Goal: Information Seeking & Learning: Learn about a topic

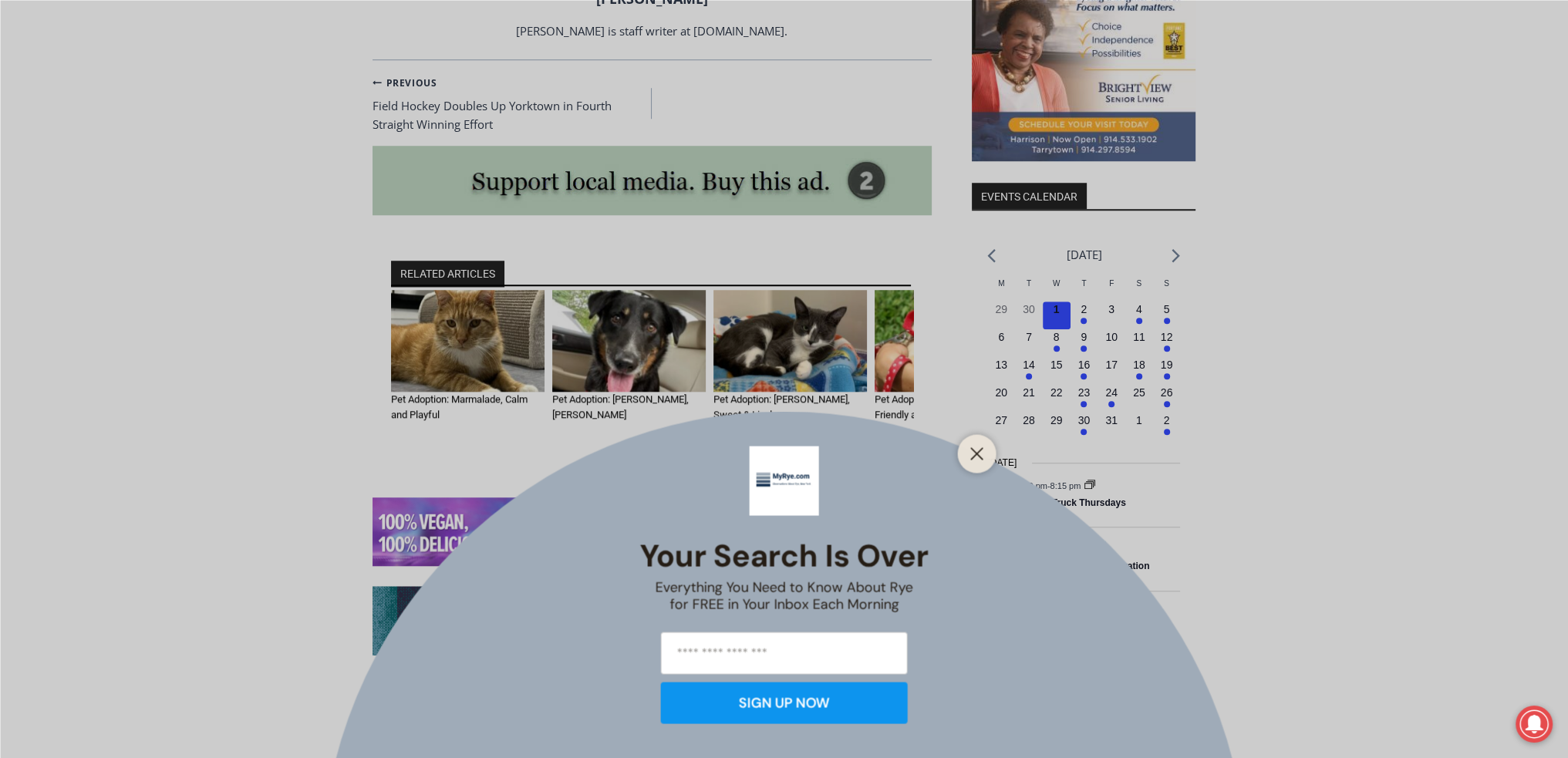
scroll to position [1800, 0]
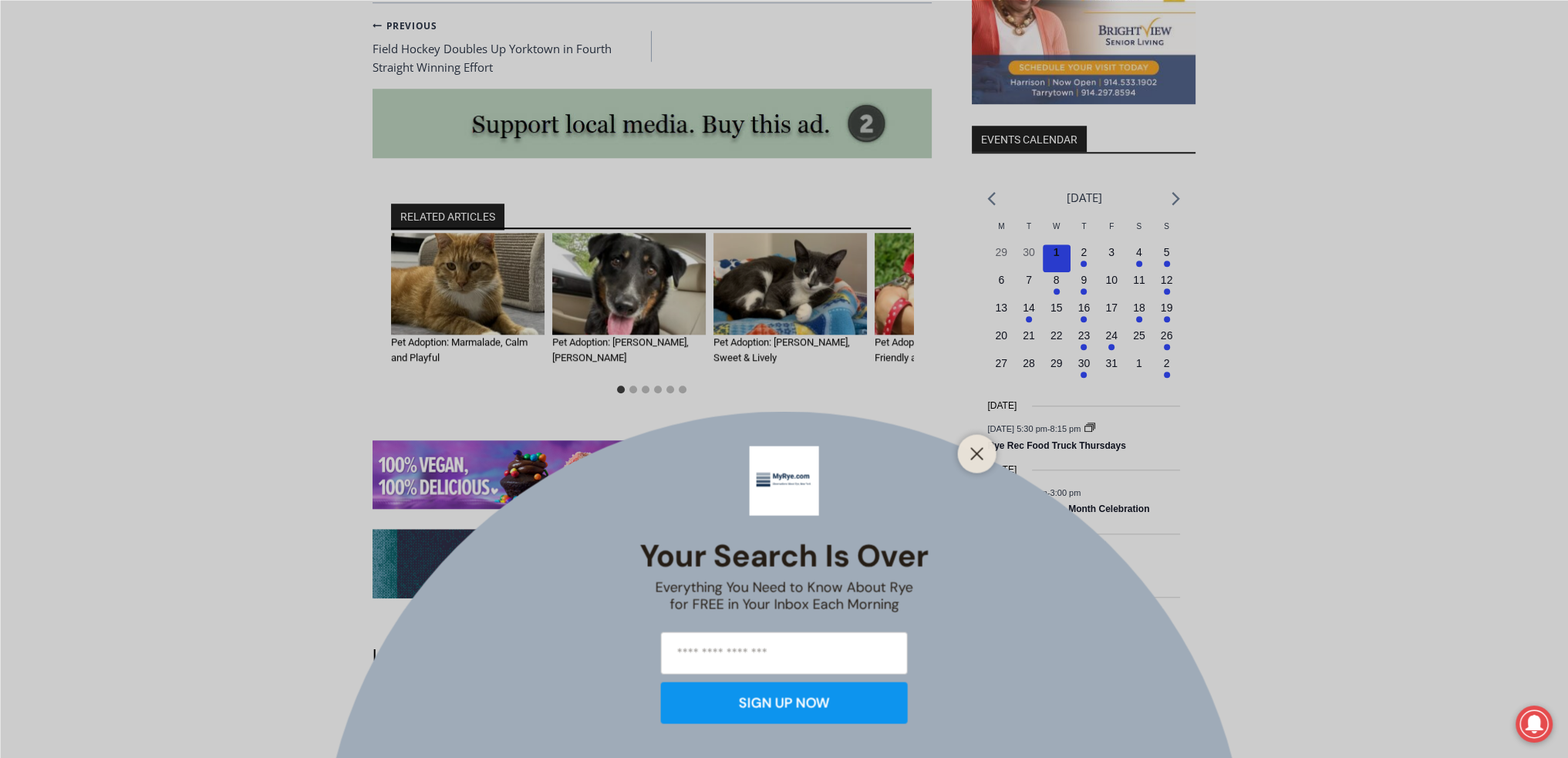
click at [986, 467] on div at bounding box center [977, 454] width 38 height 38
click at [984, 449] on button "Close" at bounding box center [977, 454] width 22 height 22
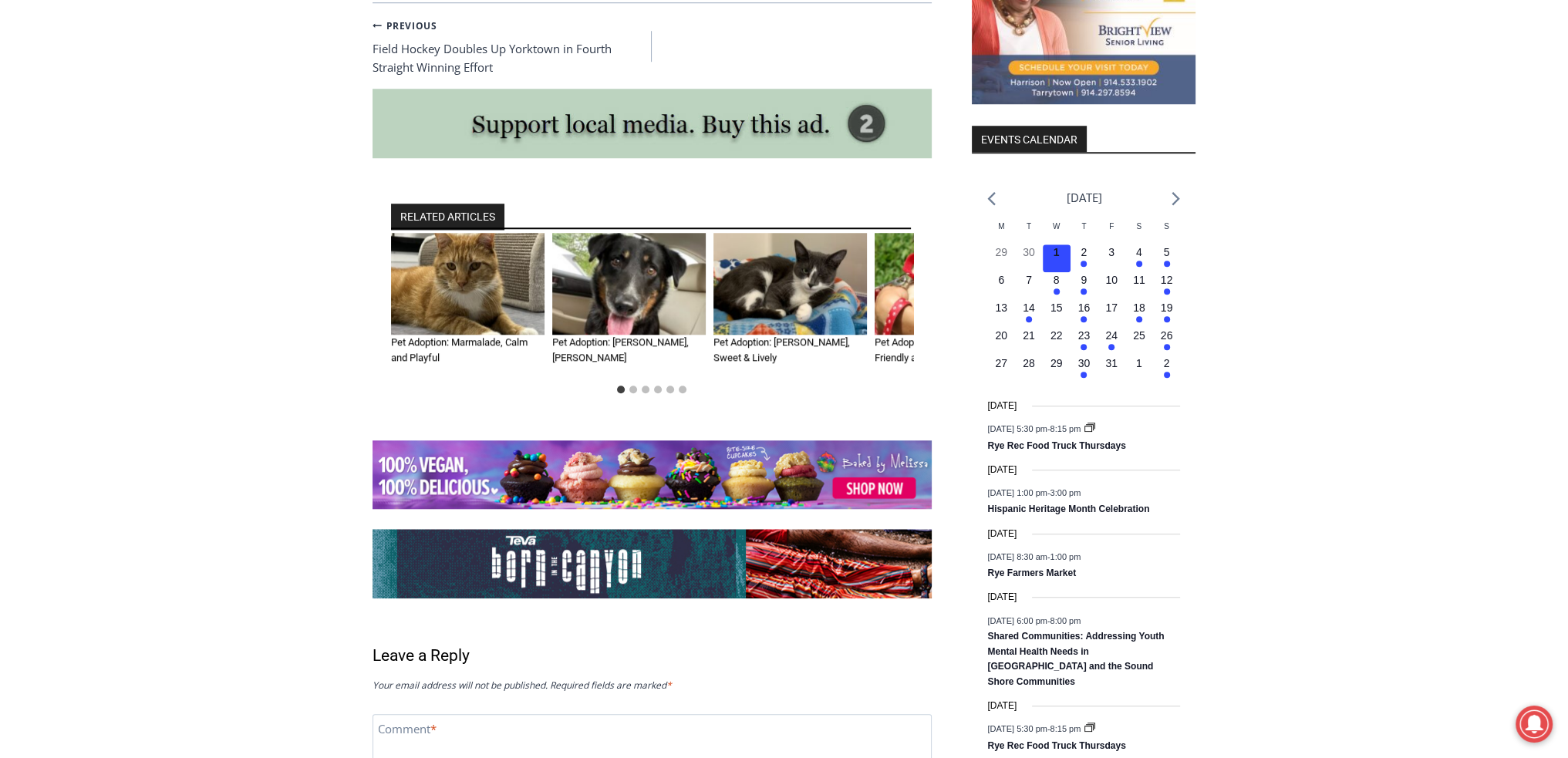
click at [639, 233] on img "2 of 6" at bounding box center [629, 284] width 153 height 103
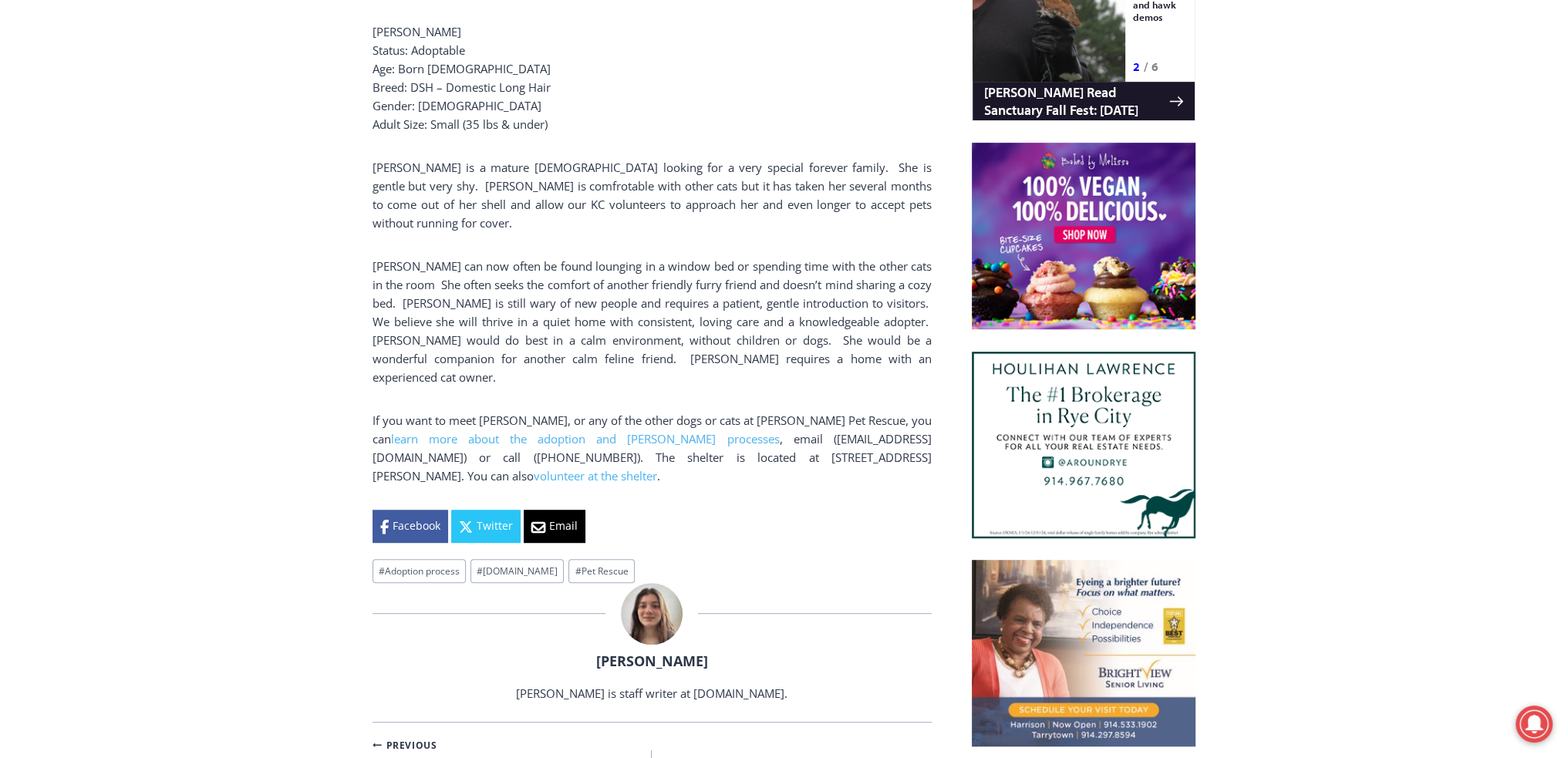
scroll to position [180, 0]
